Goal: Task Accomplishment & Management: Manage account settings

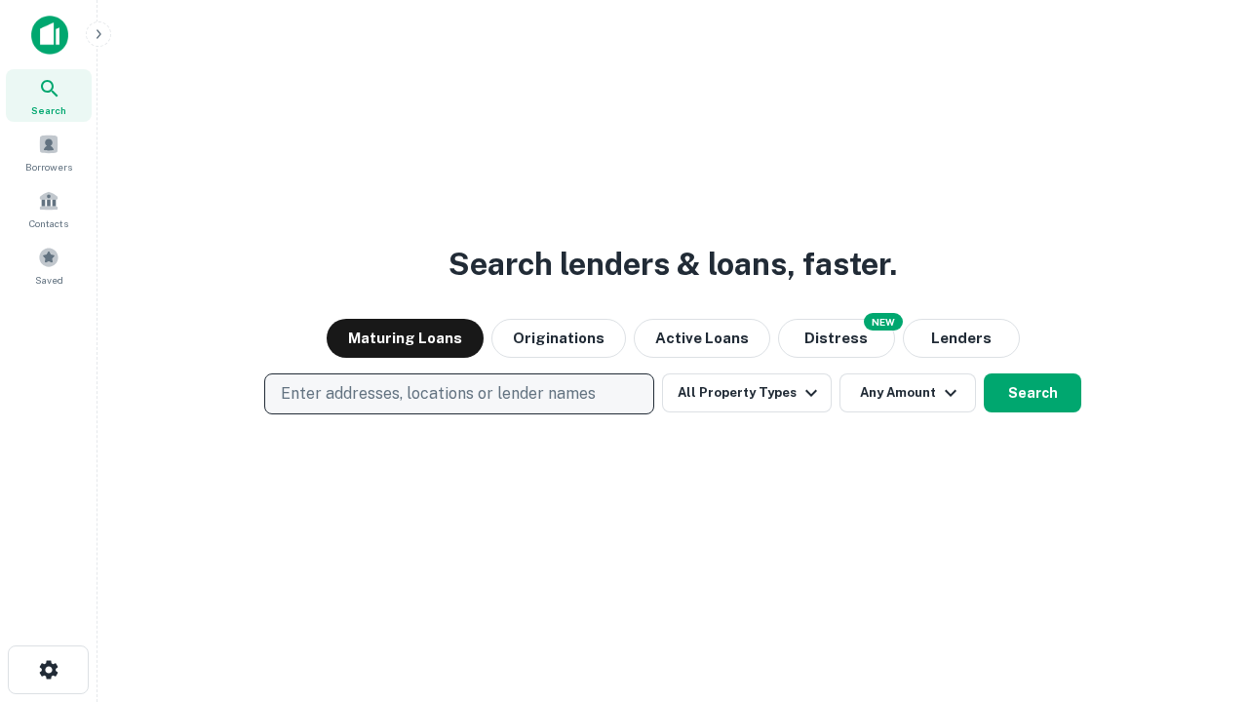
click at [458, 394] on p "Enter addresses, locations or lender names" at bounding box center [438, 393] width 315 height 23
type input "**********"
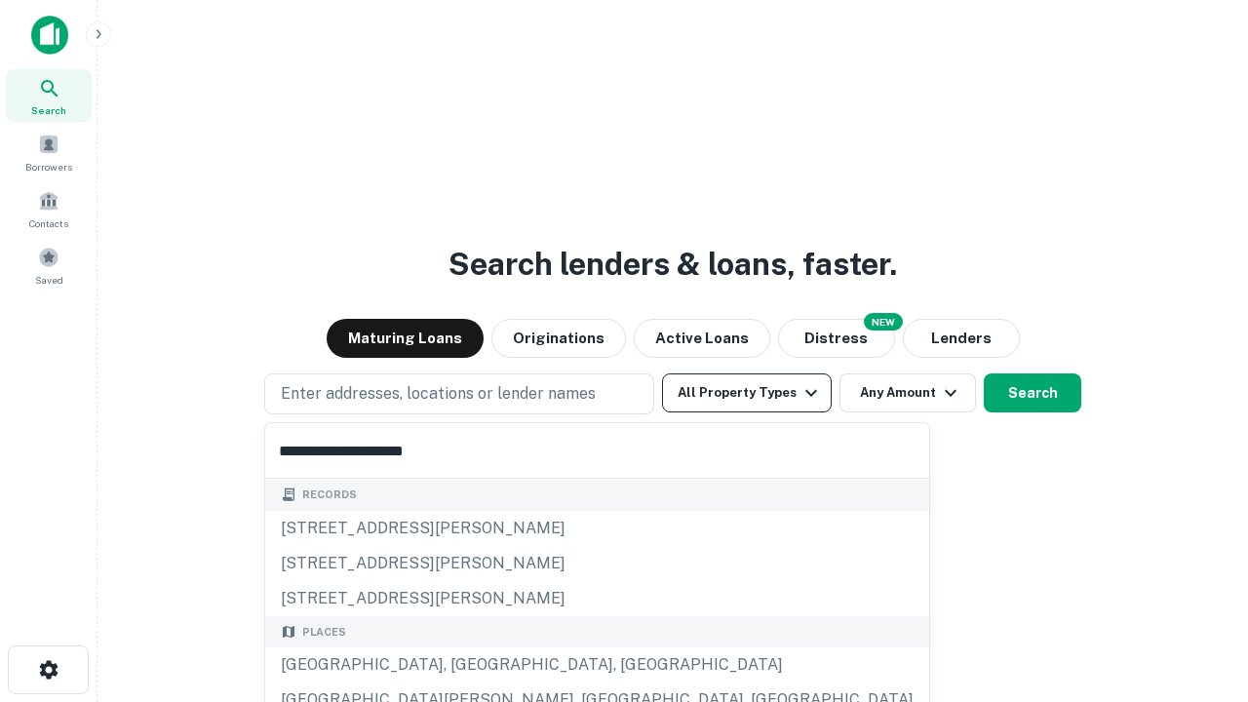
click at [466, 665] on div "Santa Monica, CA, USA" at bounding box center [597, 664] width 664 height 35
click at [747, 393] on button "All Property Types" at bounding box center [747, 392] width 170 height 39
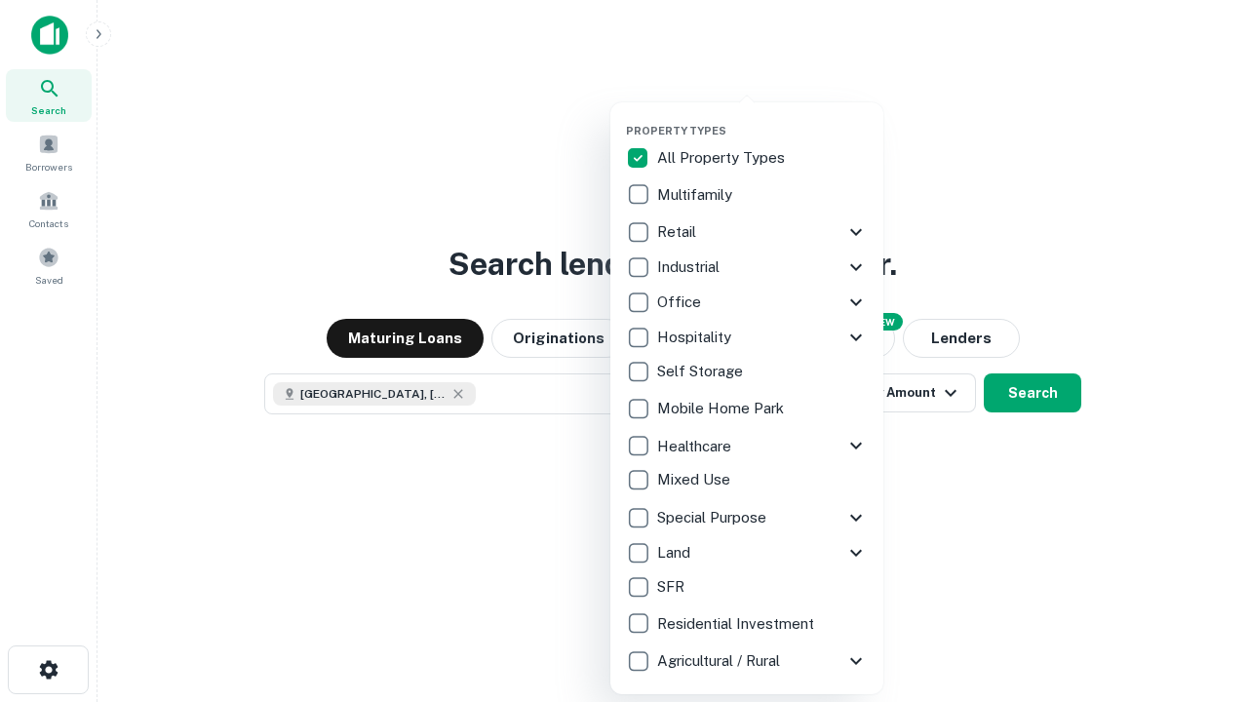
click at [763, 118] on button "button" at bounding box center [762, 118] width 273 height 1
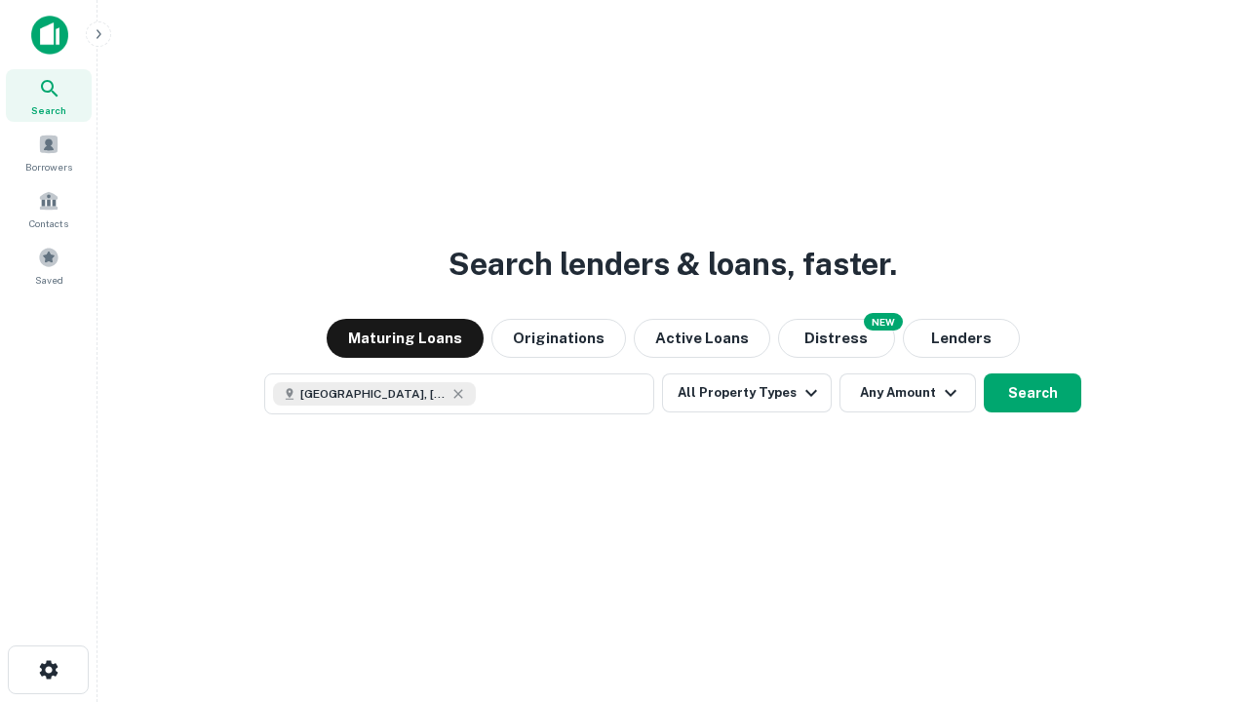
scroll to position [31, 0]
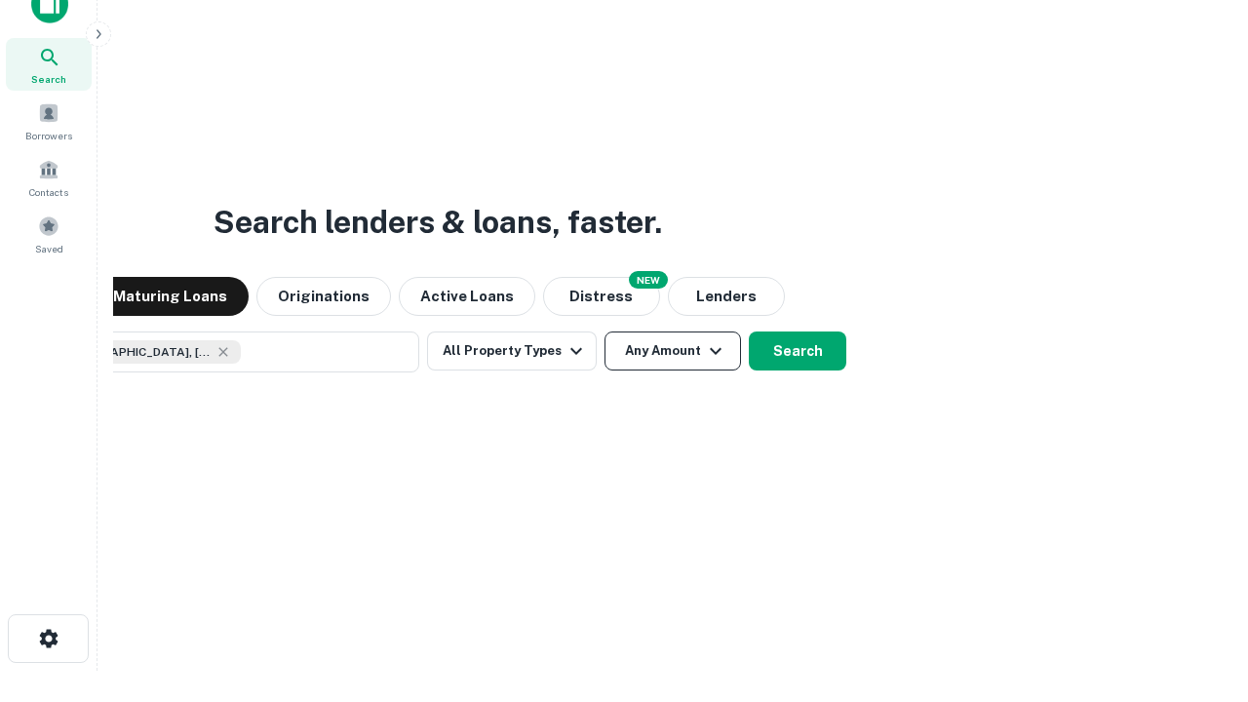
click at [605, 332] on button "Any Amount" at bounding box center [673, 351] width 137 height 39
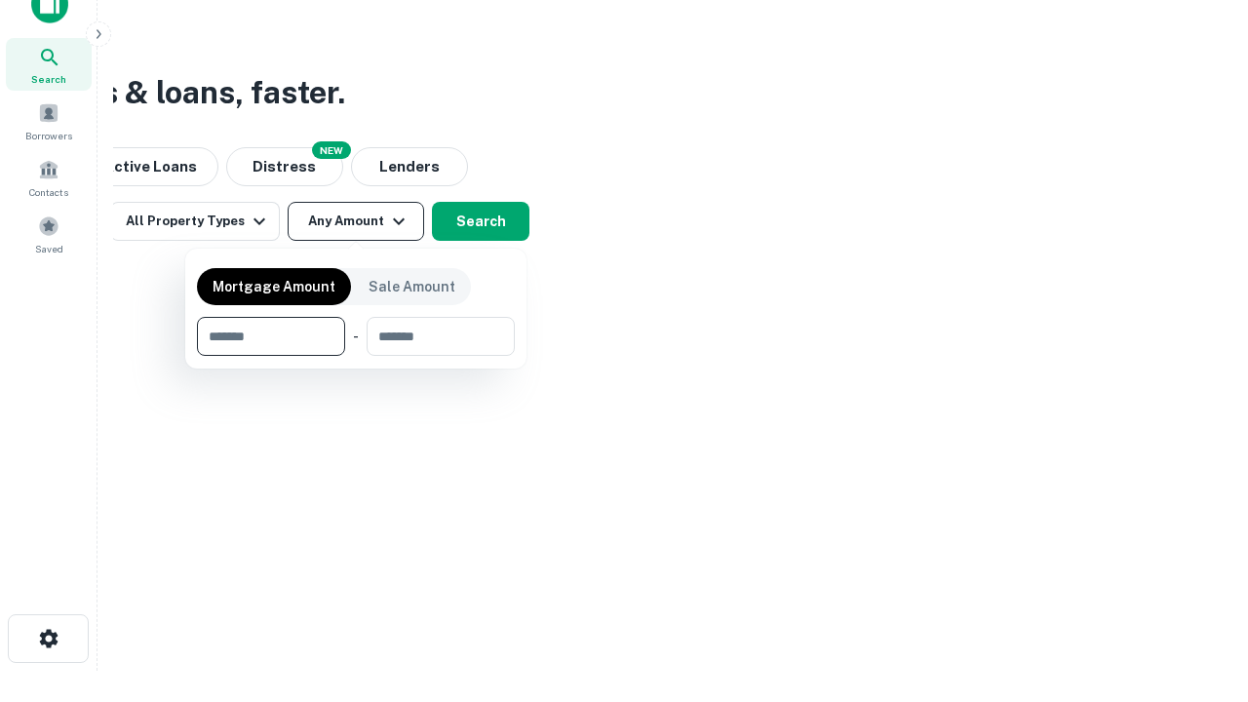
type input "*******"
click at [356, 356] on button "button" at bounding box center [356, 356] width 318 height 1
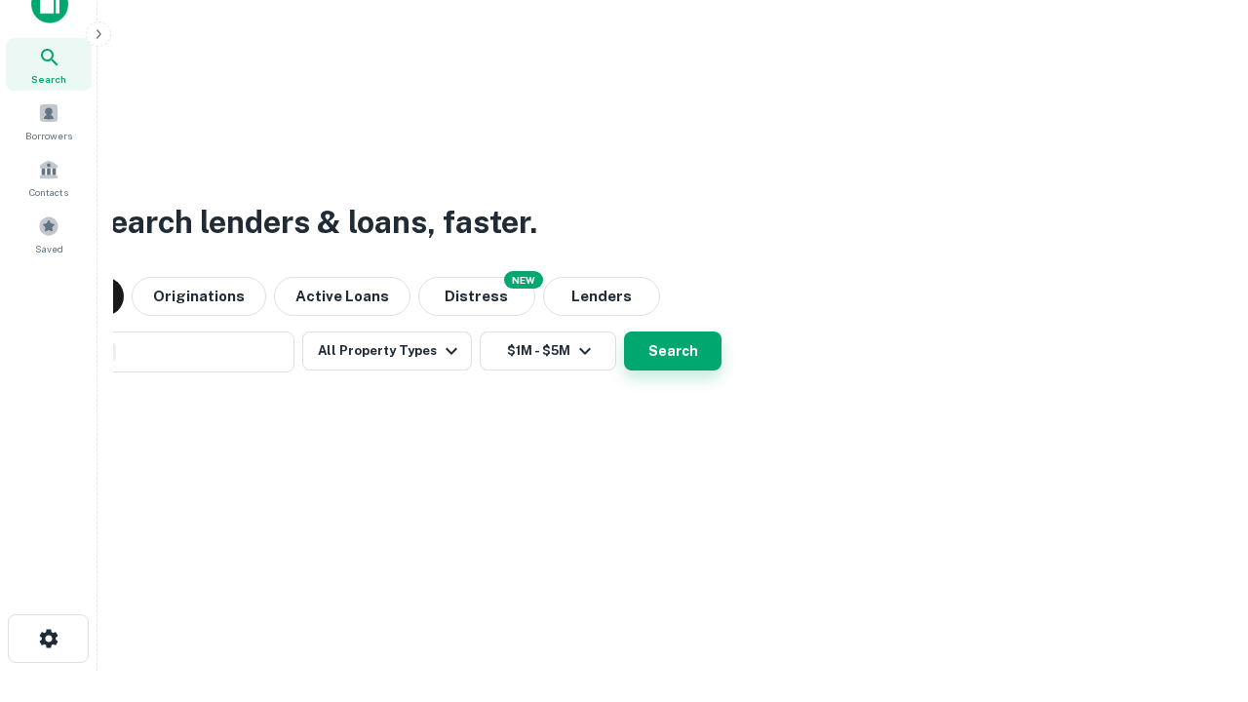
click at [624, 332] on button "Search" at bounding box center [673, 351] width 98 height 39
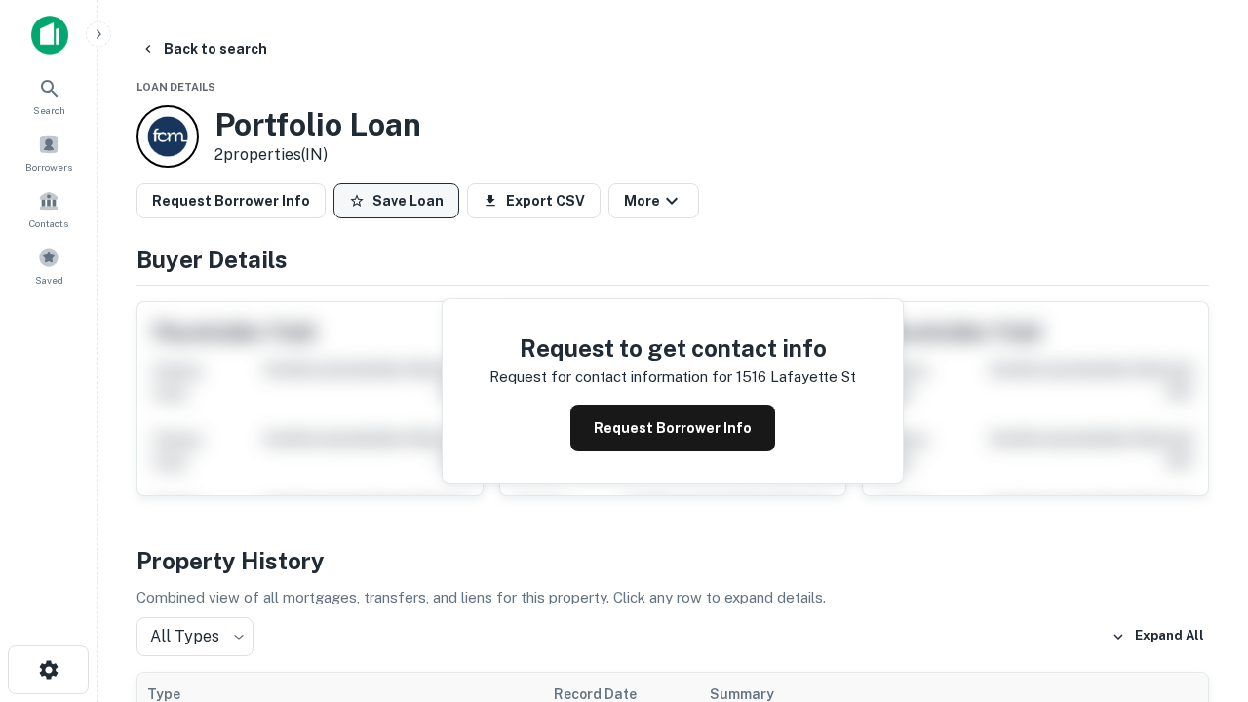
click at [396, 201] on button "Save Loan" at bounding box center [396, 200] width 126 height 35
click at [401, 201] on button "Loan Saved" at bounding box center [400, 200] width 135 height 35
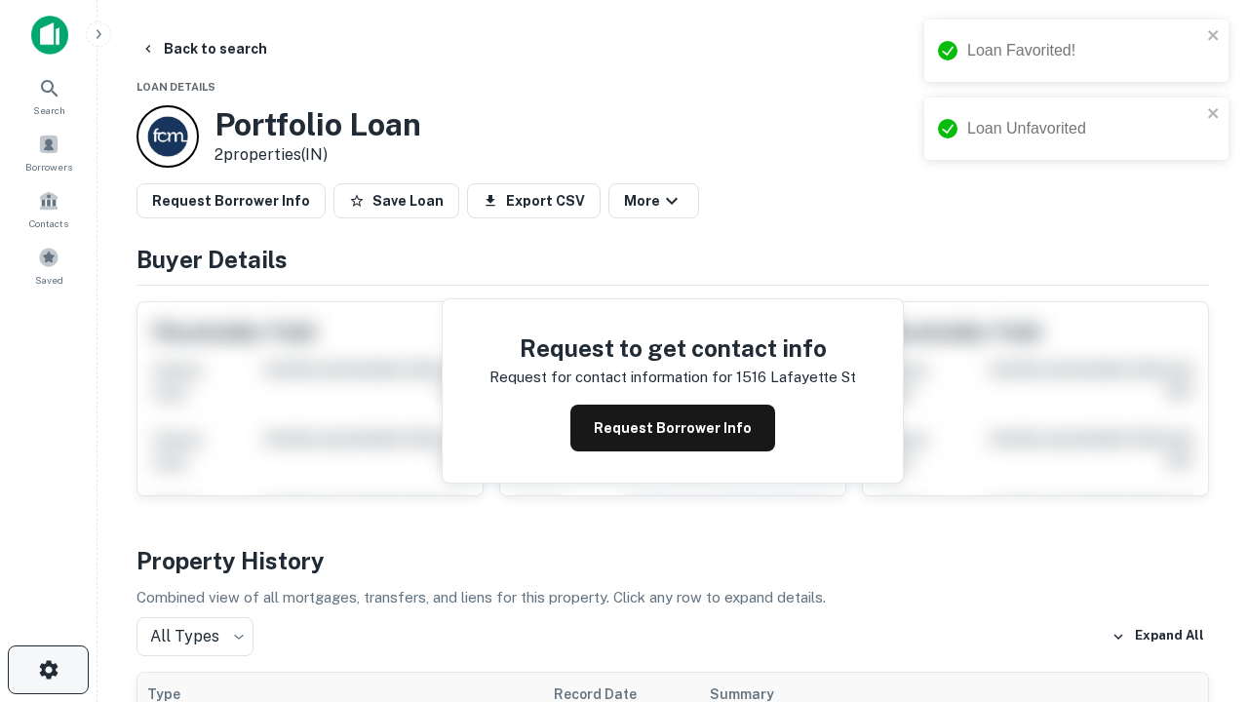
click at [48, 670] on icon "button" at bounding box center [48, 669] width 23 height 23
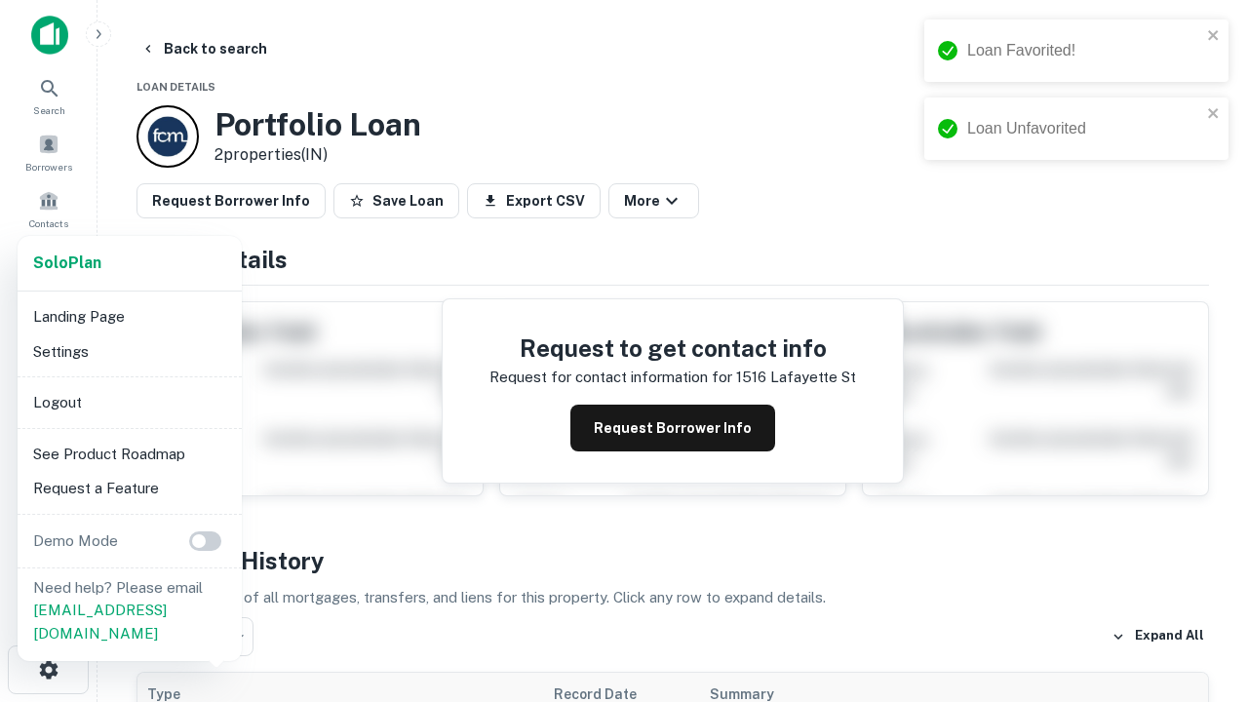
click at [129, 402] on li "Logout" at bounding box center [129, 402] width 209 height 35
